Goal: Obtain resource: Download file/media

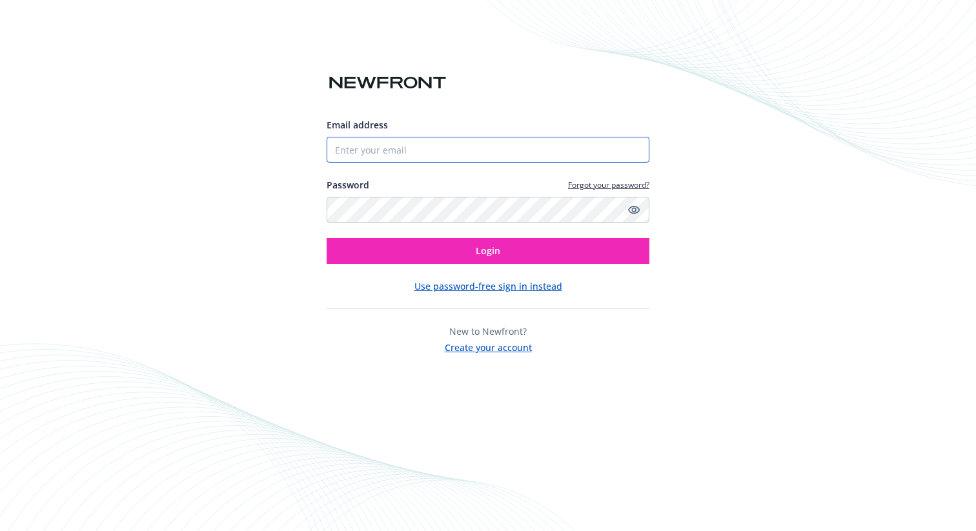
click at [401, 142] on input "Email address" at bounding box center [488, 150] width 323 height 26
type input "[EMAIL_ADDRESS][PERSON_NAME][DOMAIN_NAME]"
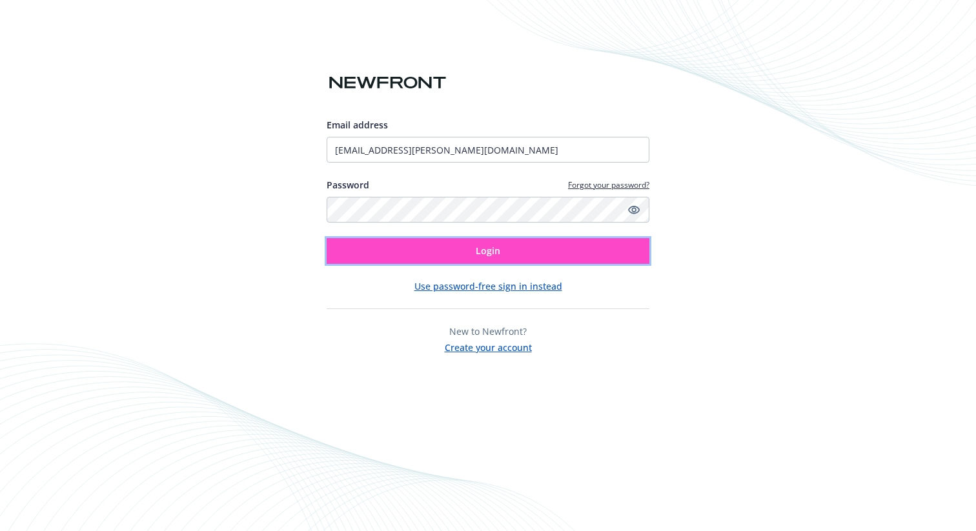
click at [540, 261] on button "Login" at bounding box center [488, 251] width 323 height 26
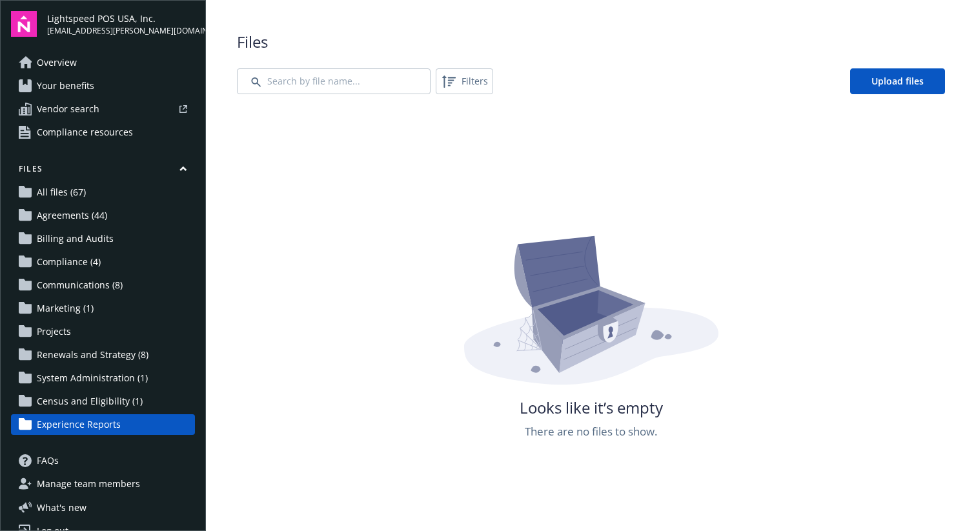
click at [82, 190] on span "All files (67)" at bounding box center [61, 192] width 49 height 21
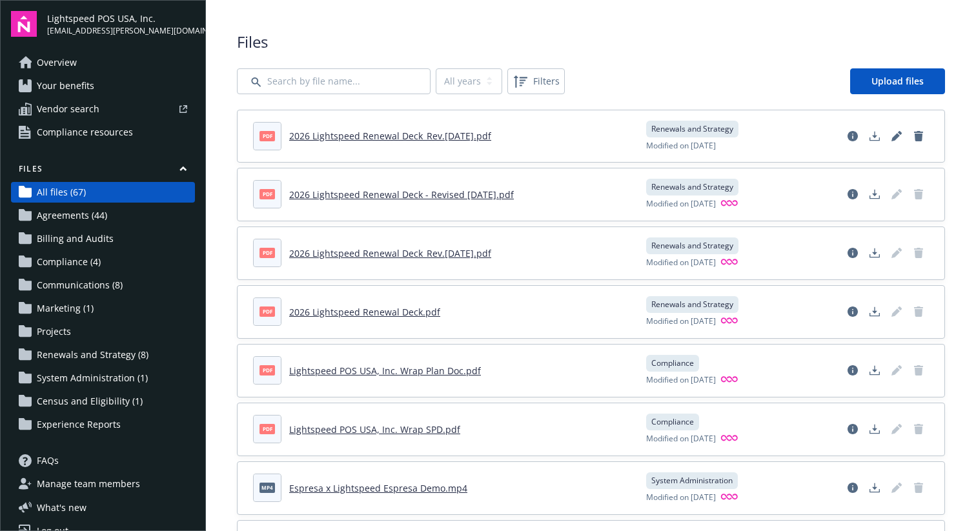
scroll to position [21, 0]
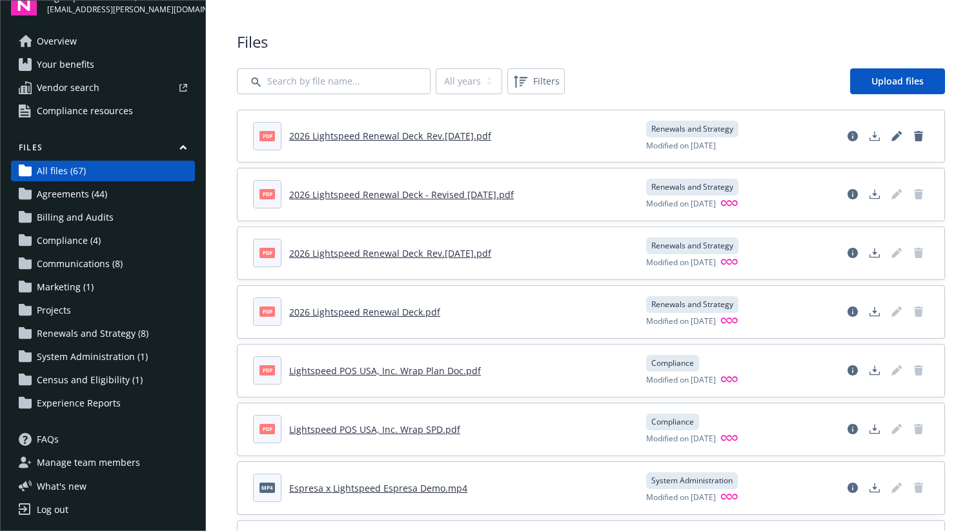
click at [129, 118] on span "Compliance resources" at bounding box center [85, 111] width 96 height 21
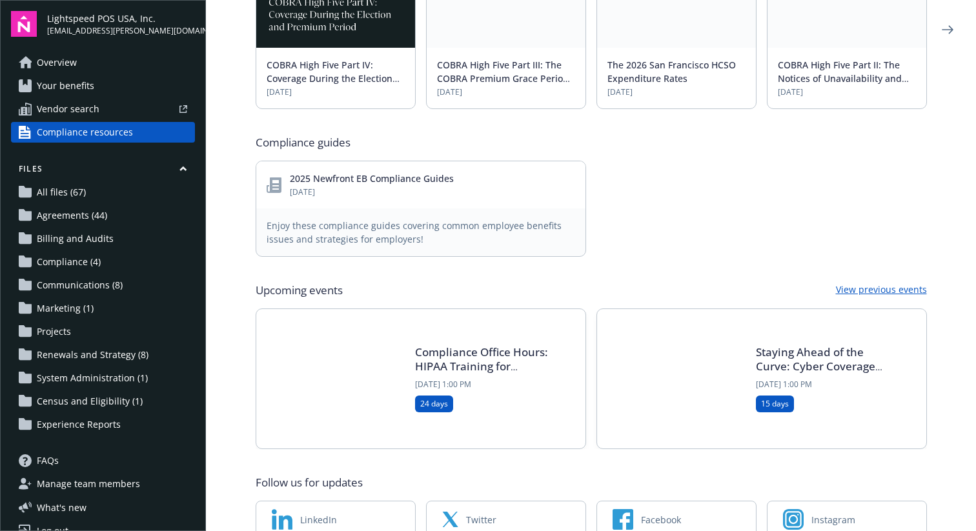
scroll to position [569, 0]
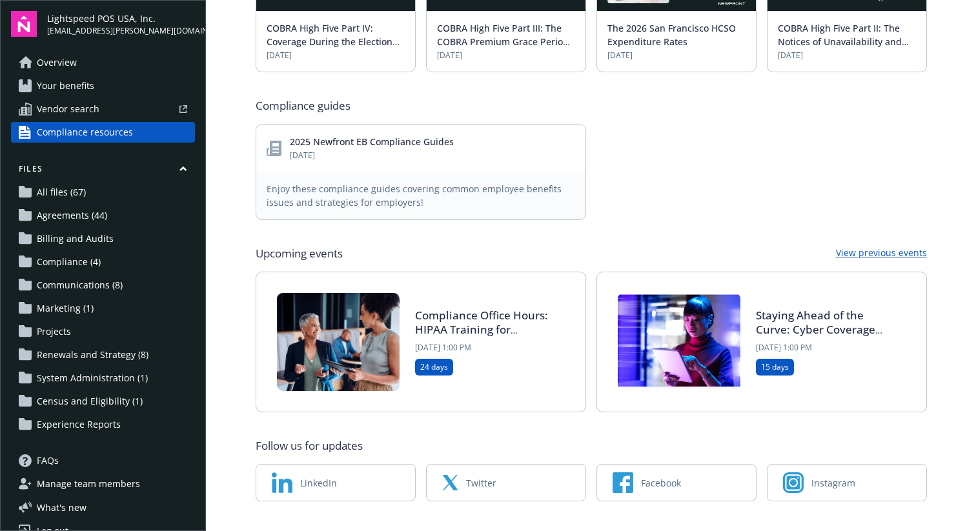
click at [79, 271] on span "Compliance (4)" at bounding box center [69, 262] width 64 height 21
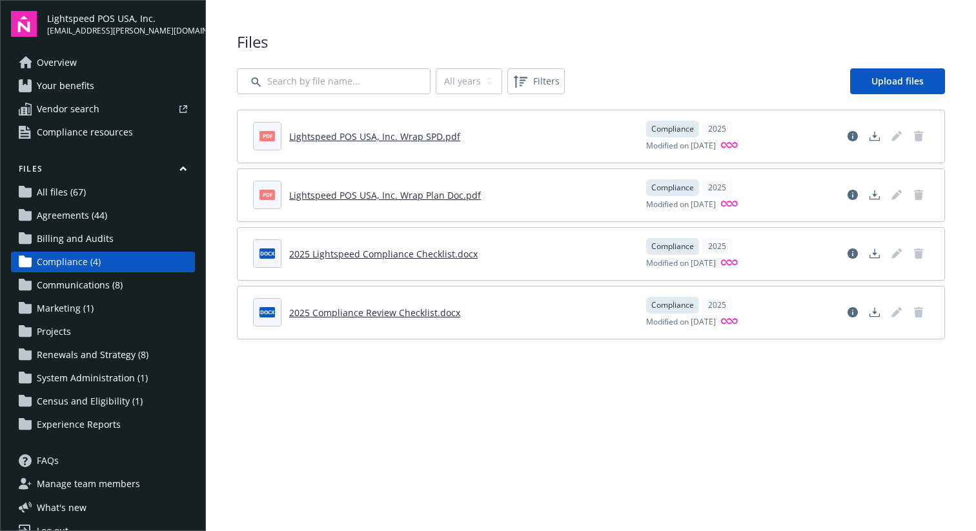
click at [100, 199] on link "All files (67)" at bounding box center [103, 192] width 184 height 21
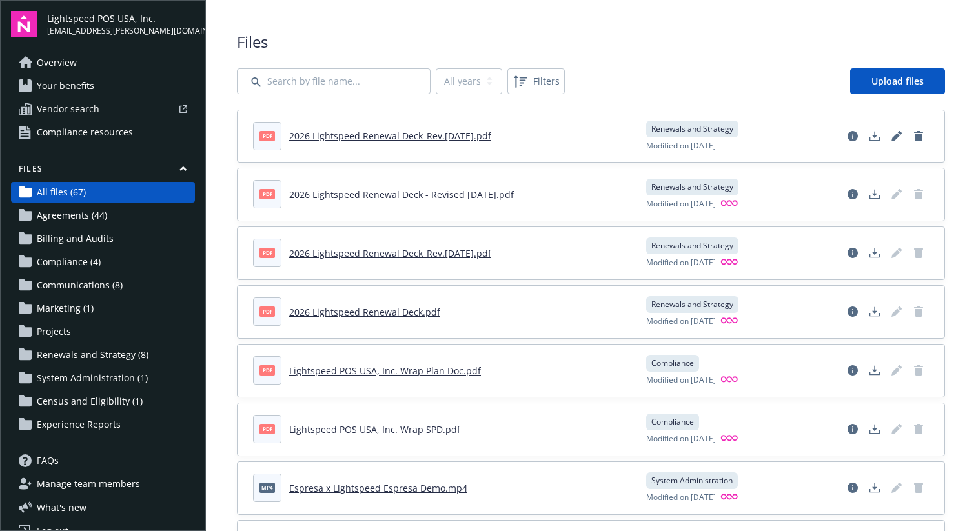
click at [100, 200] on link "All files (67)" at bounding box center [103, 192] width 184 height 21
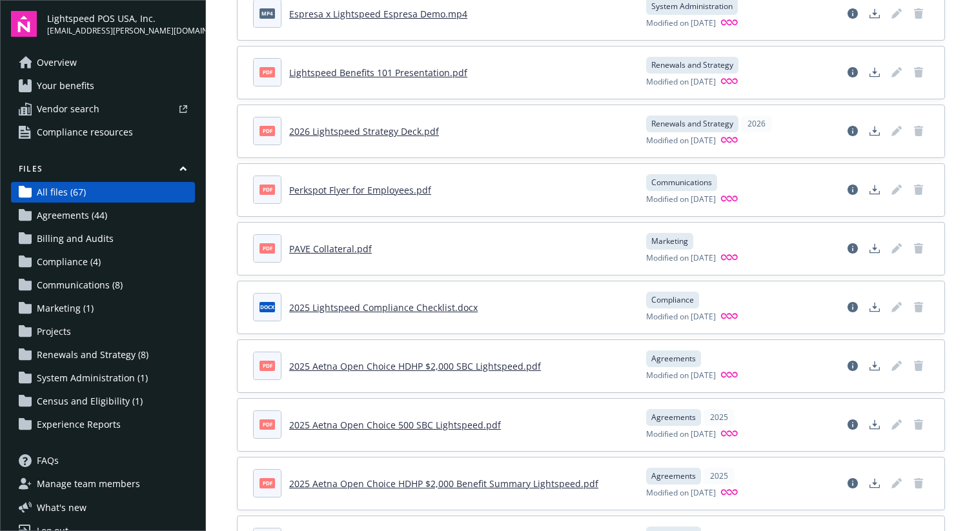
click at [99, 130] on span "Compliance resources" at bounding box center [85, 132] width 96 height 21
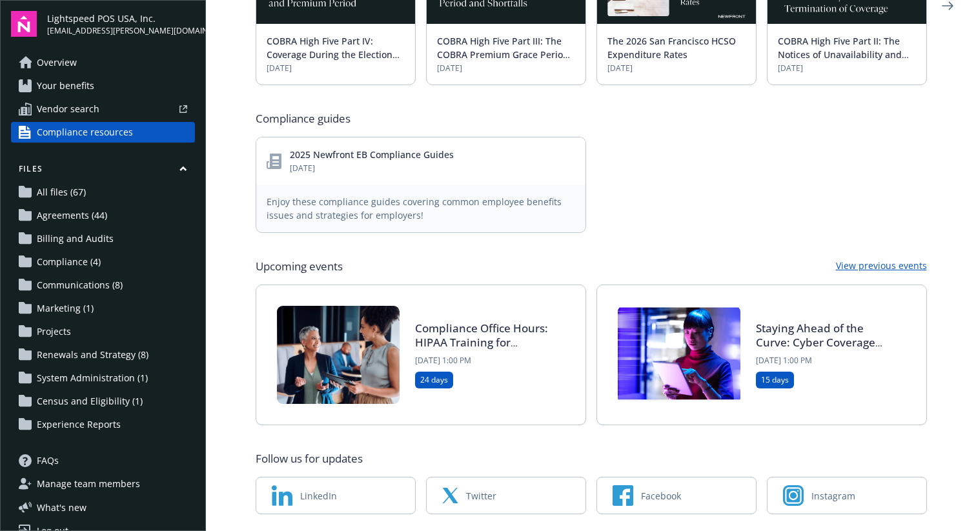
scroll to position [558, 0]
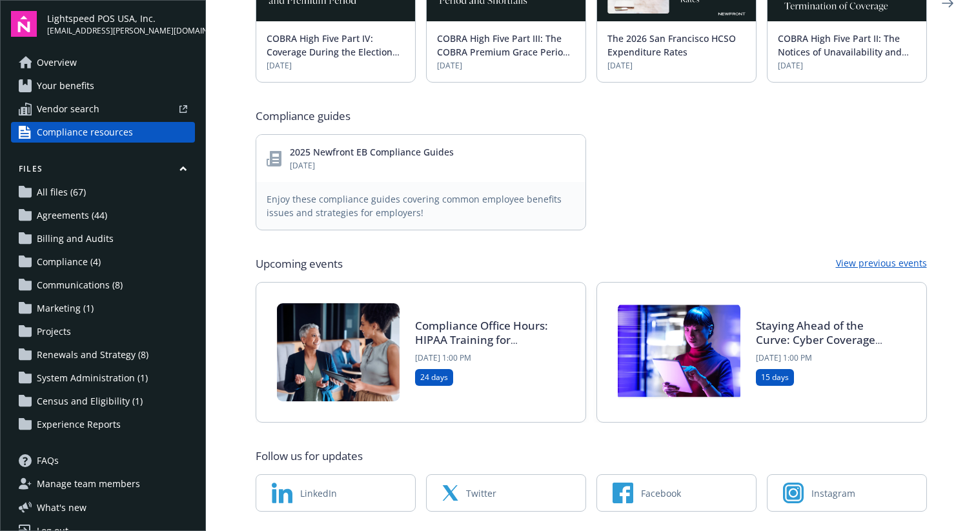
click at [407, 146] on link "2025 Newfront EB Compliance Guides" at bounding box center [372, 152] width 164 height 12
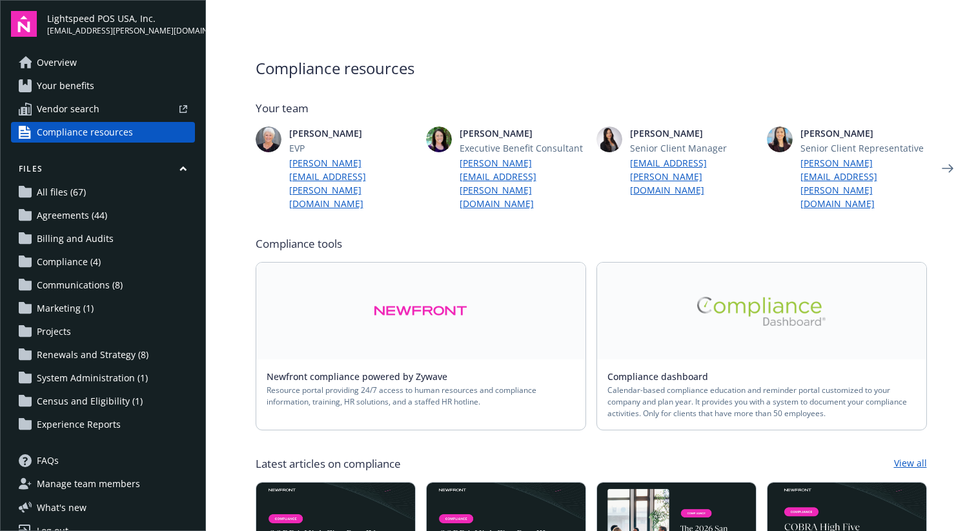
click at [109, 189] on link "All files (67)" at bounding box center [103, 192] width 184 height 21
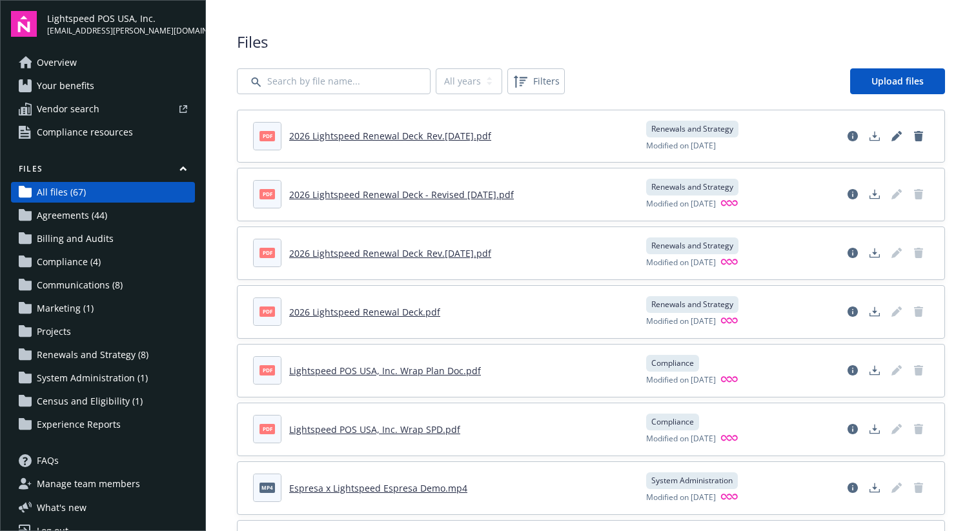
click at [360, 138] on link "2026 Lightspeed Renewal Deck_Rev.9.12.25.pdf" at bounding box center [390, 136] width 202 height 12
